Goal: Information Seeking & Learning: Learn about a topic

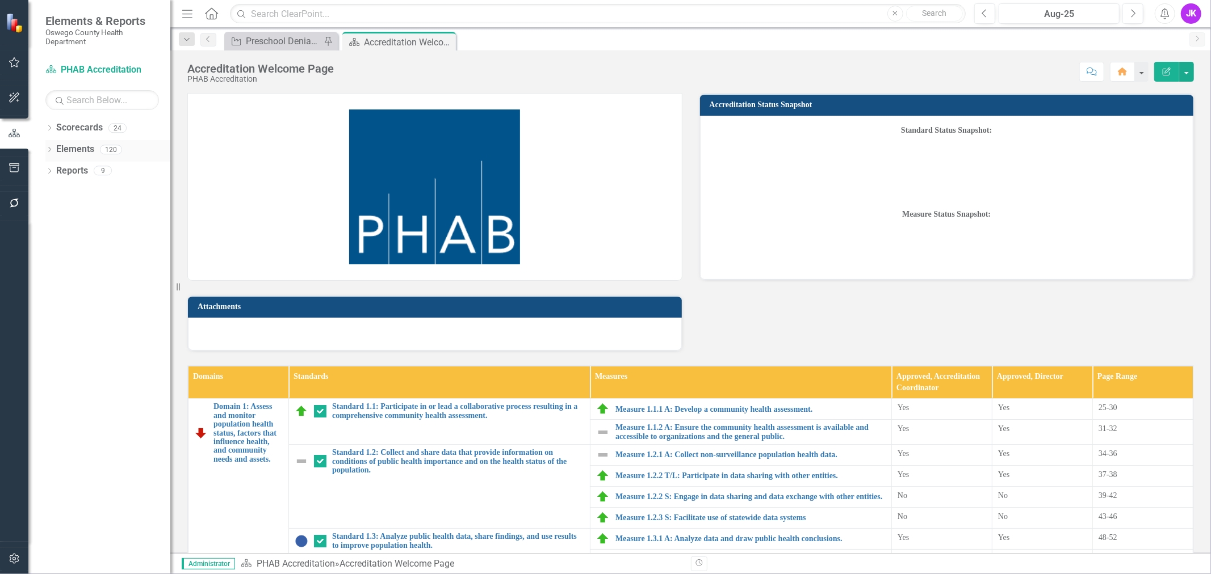
click at [74, 146] on link "Elements" at bounding box center [75, 149] width 38 height 13
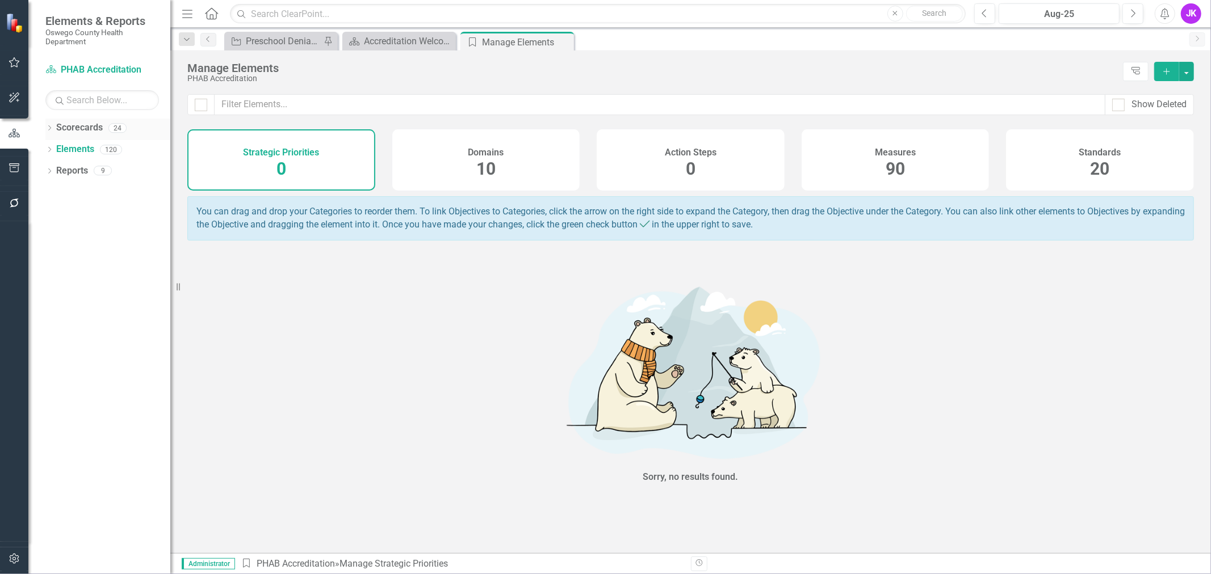
click at [47, 127] on icon "Dropdown" at bounding box center [49, 129] width 8 height 6
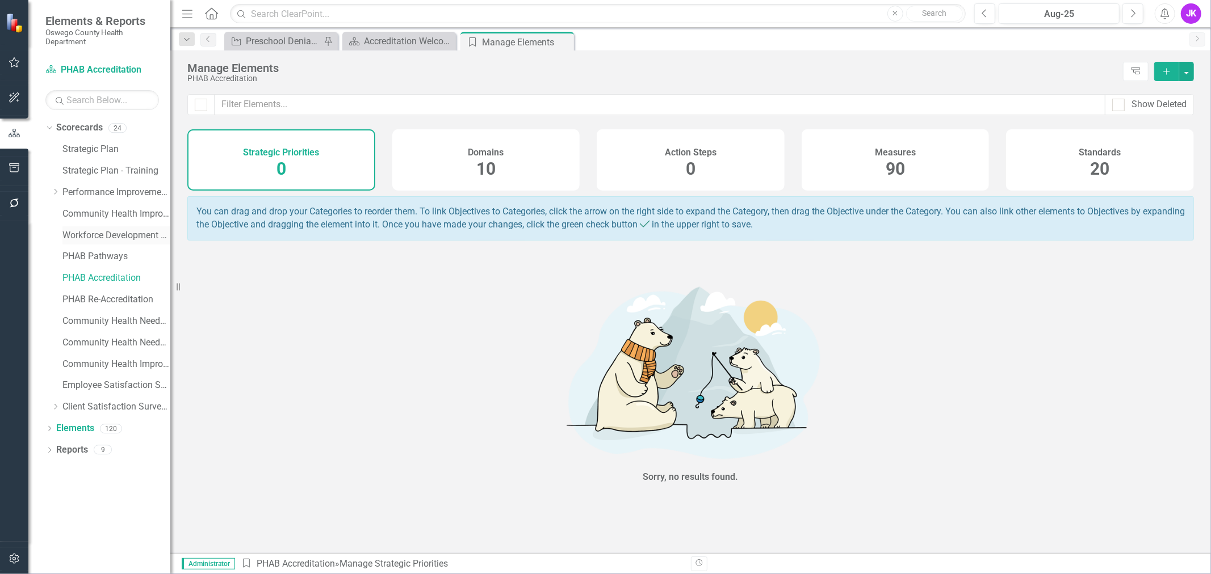
click at [134, 234] on link "Workforce Development Plan" at bounding box center [116, 235] width 108 height 13
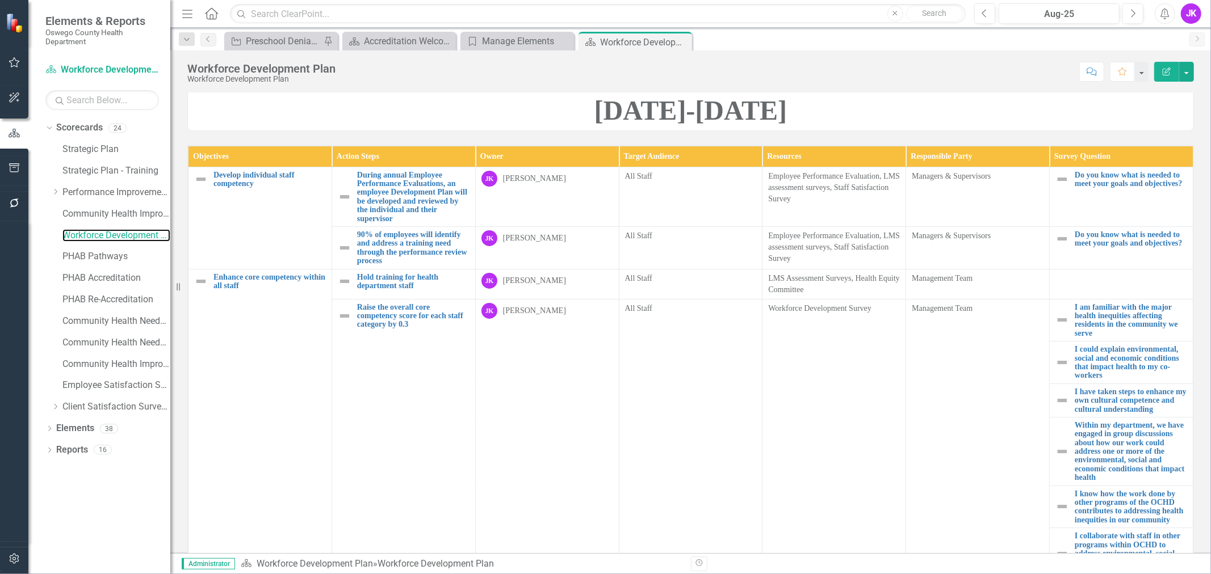
scroll to position [189, 0]
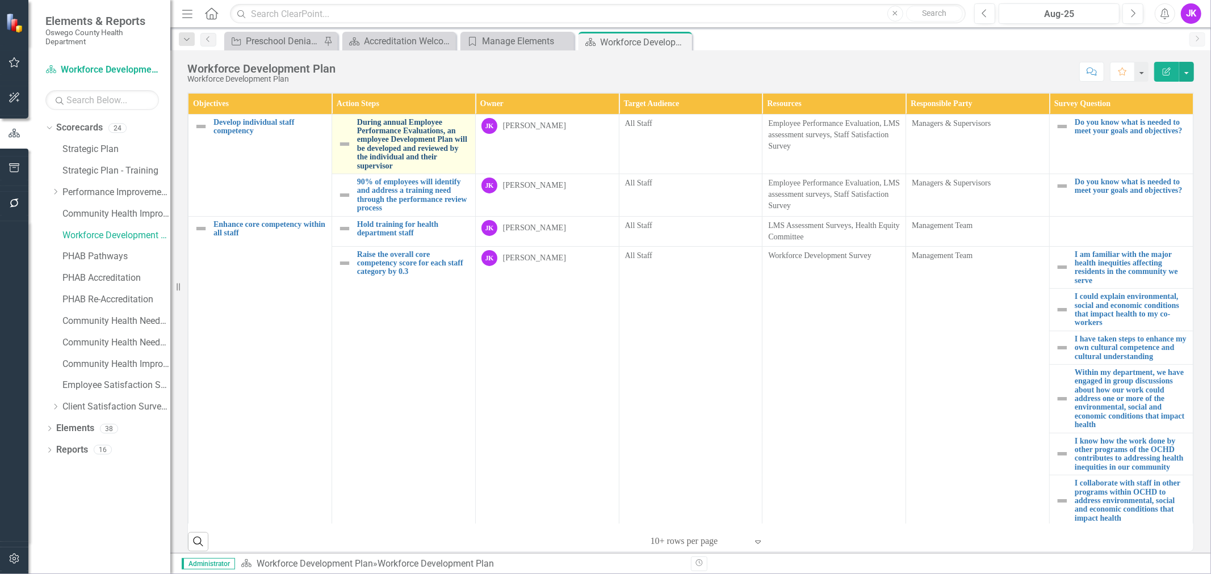
click at [389, 170] on link "During annual Employee Performance Evaluations, an employee Development Plan wi…" at bounding box center [413, 144] width 112 height 52
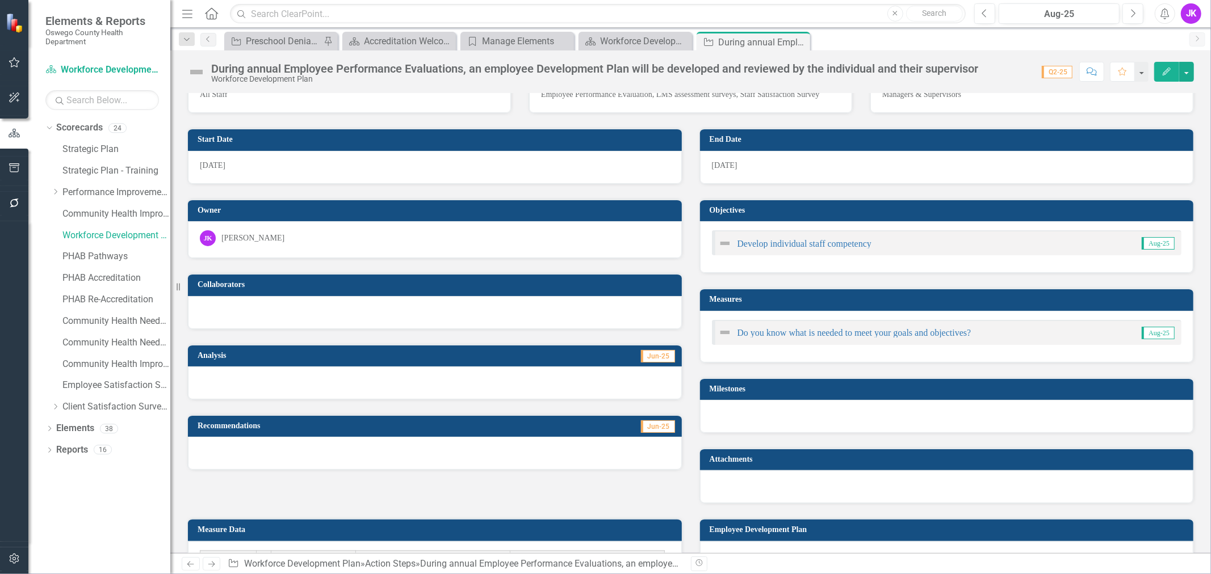
scroll to position [224, 0]
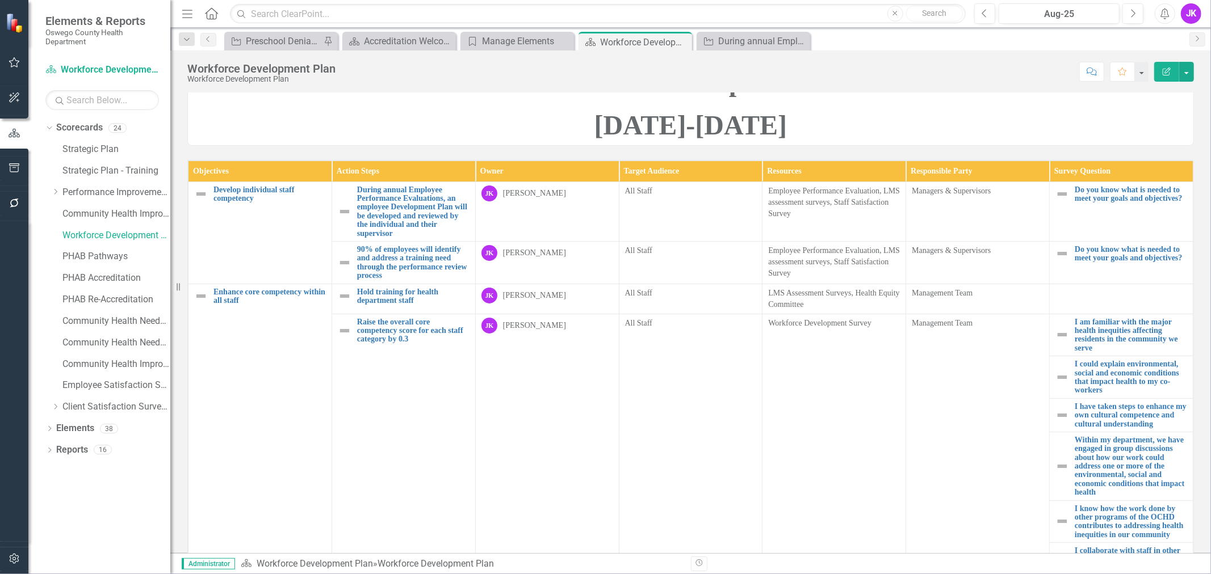
scroll to position [126, 0]
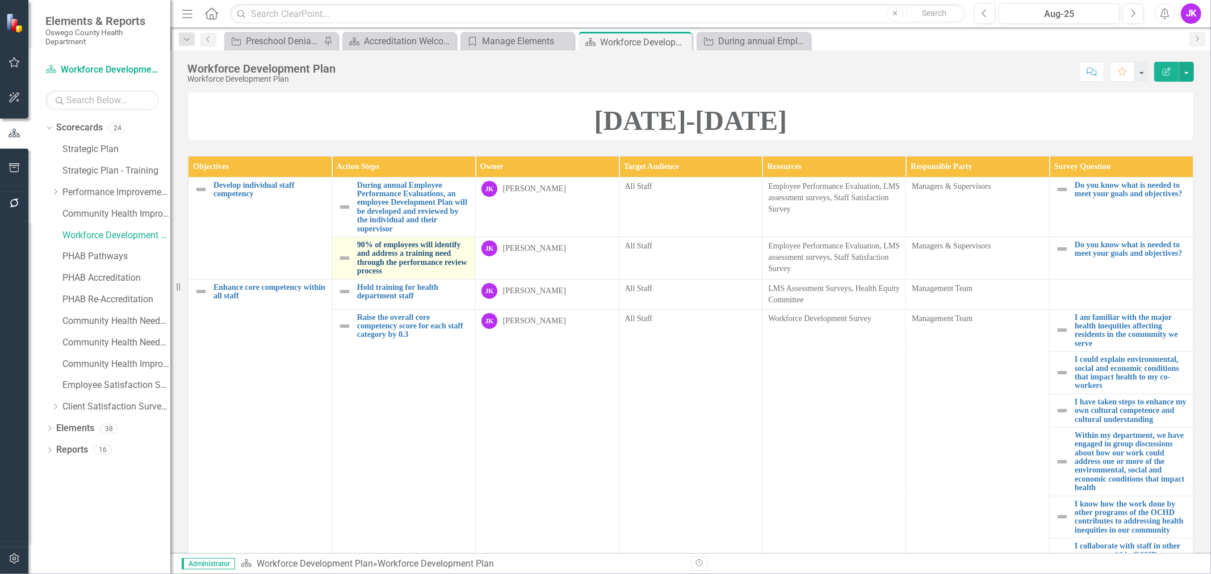
click at [385, 276] on link "90% of employees will identify and address a training need through the performa…" at bounding box center [413, 258] width 112 height 35
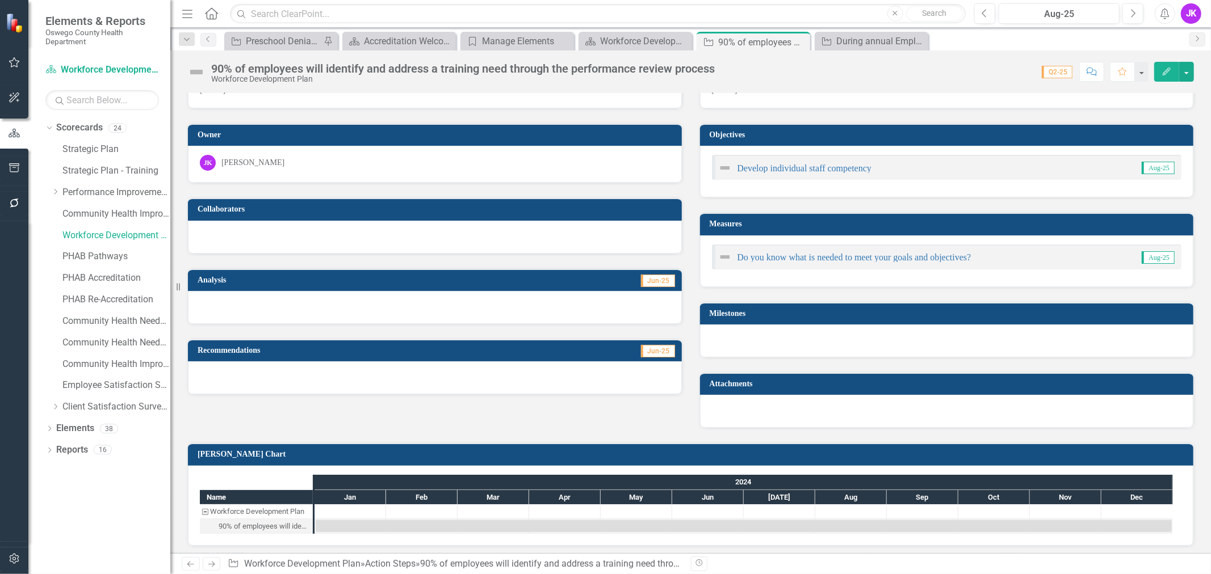
scroll to position [114, 0]
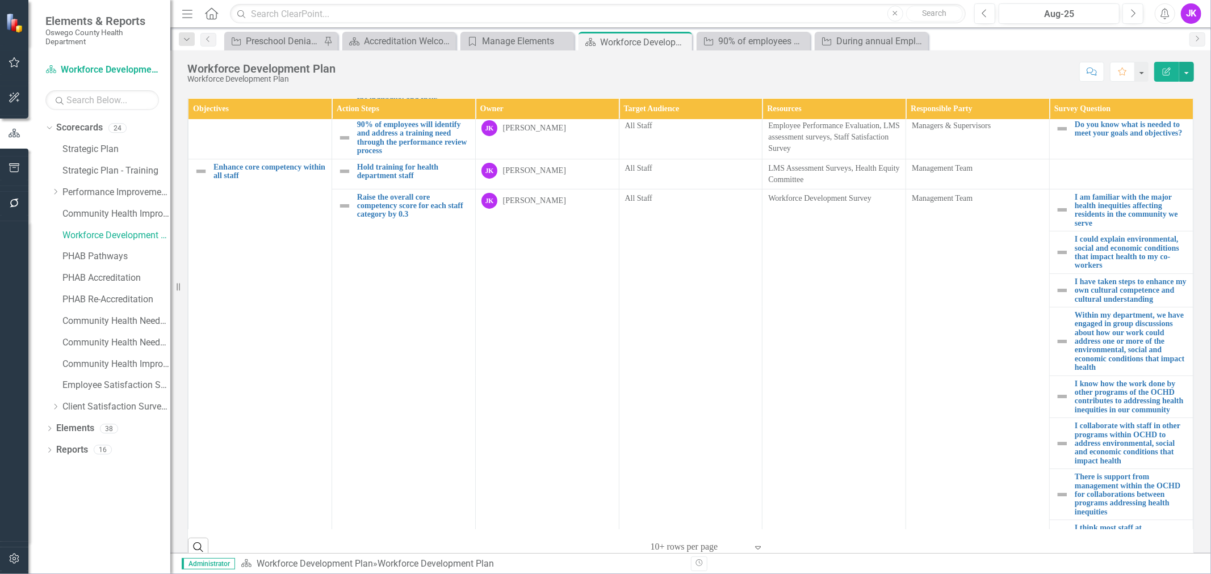
scroll to position [189, 0]
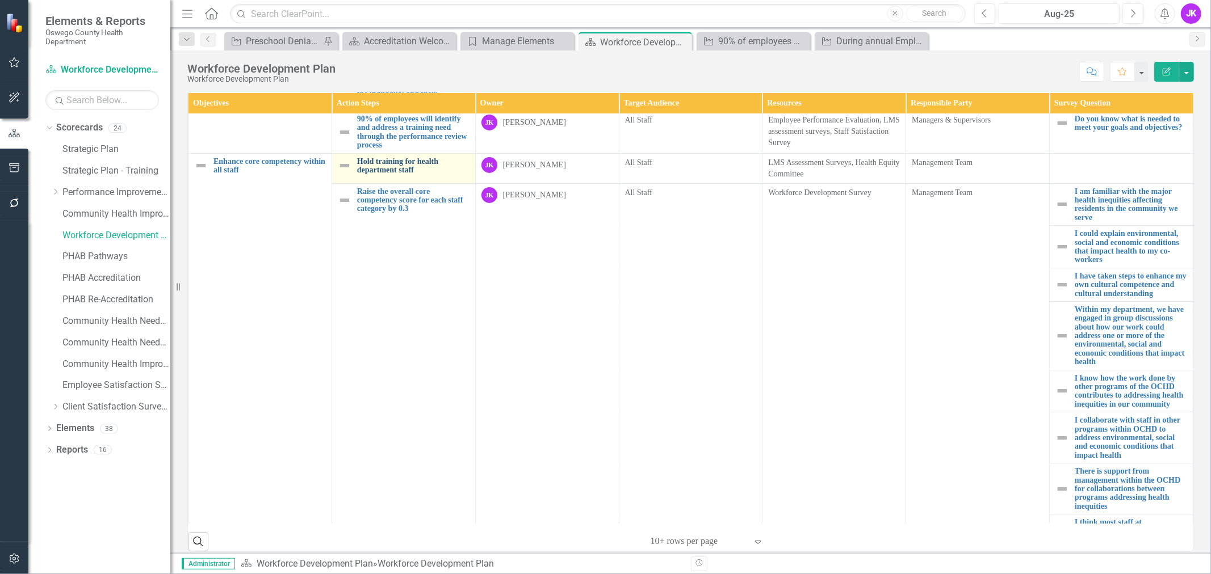
click at [375, 175] on link "Hold training for health department staff" at bounding box center [413, 166] width 112 height 18
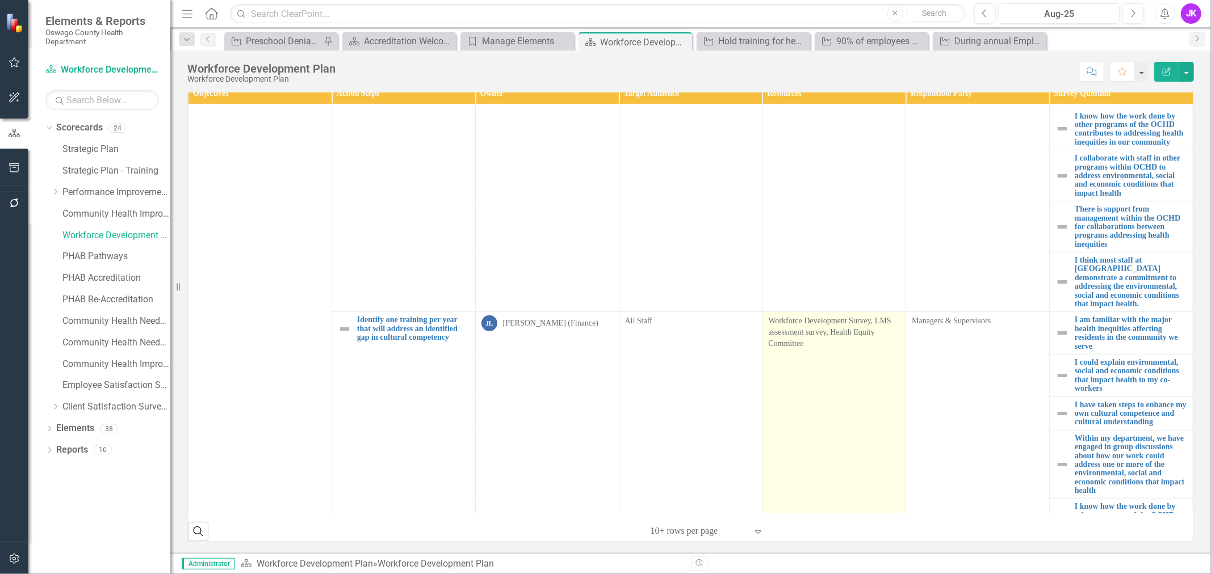
scroll to position [378, 0]
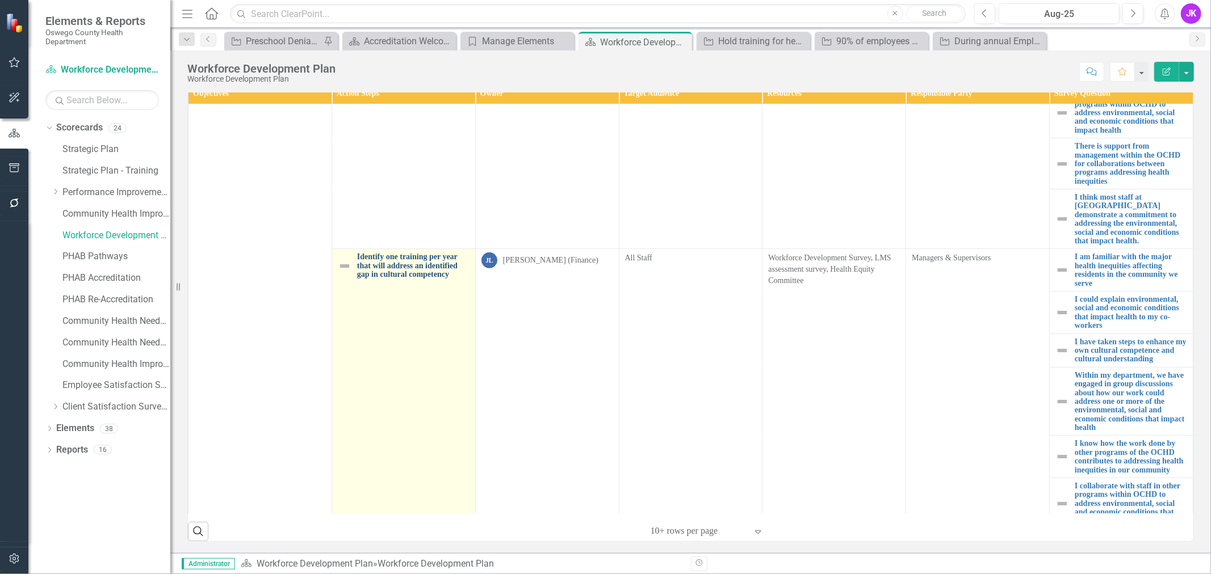
click at [410, 254] on link "Identify one training per year that will address an identified gap in cultural …" at bounding box center [413, 266] width 112 height 26
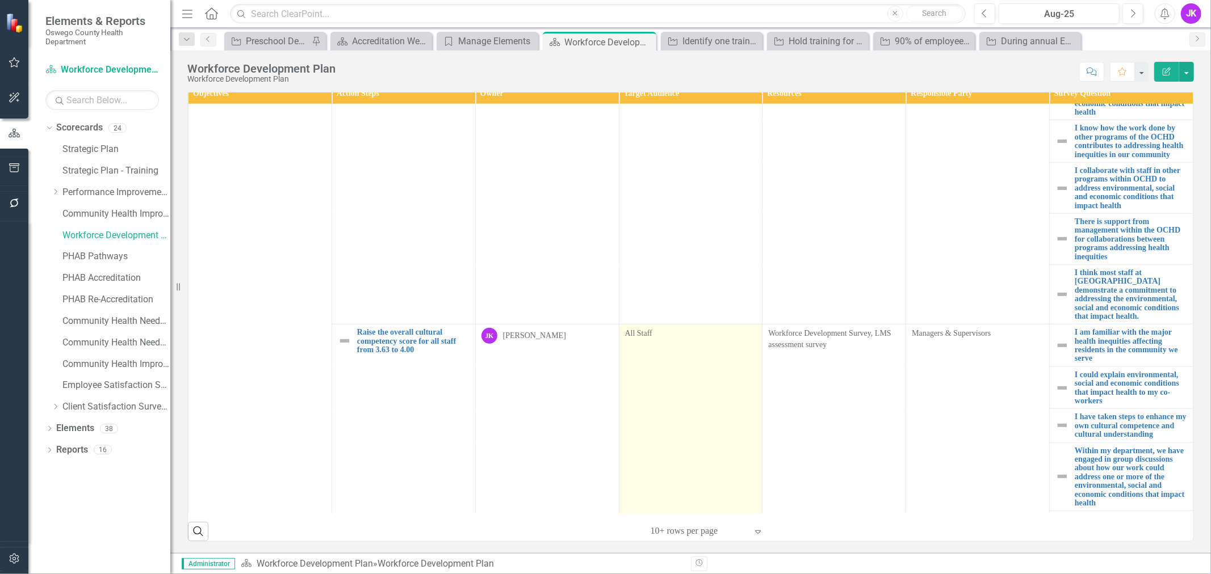
scroll to position [622, 0]
